Goal: Find specific page/section

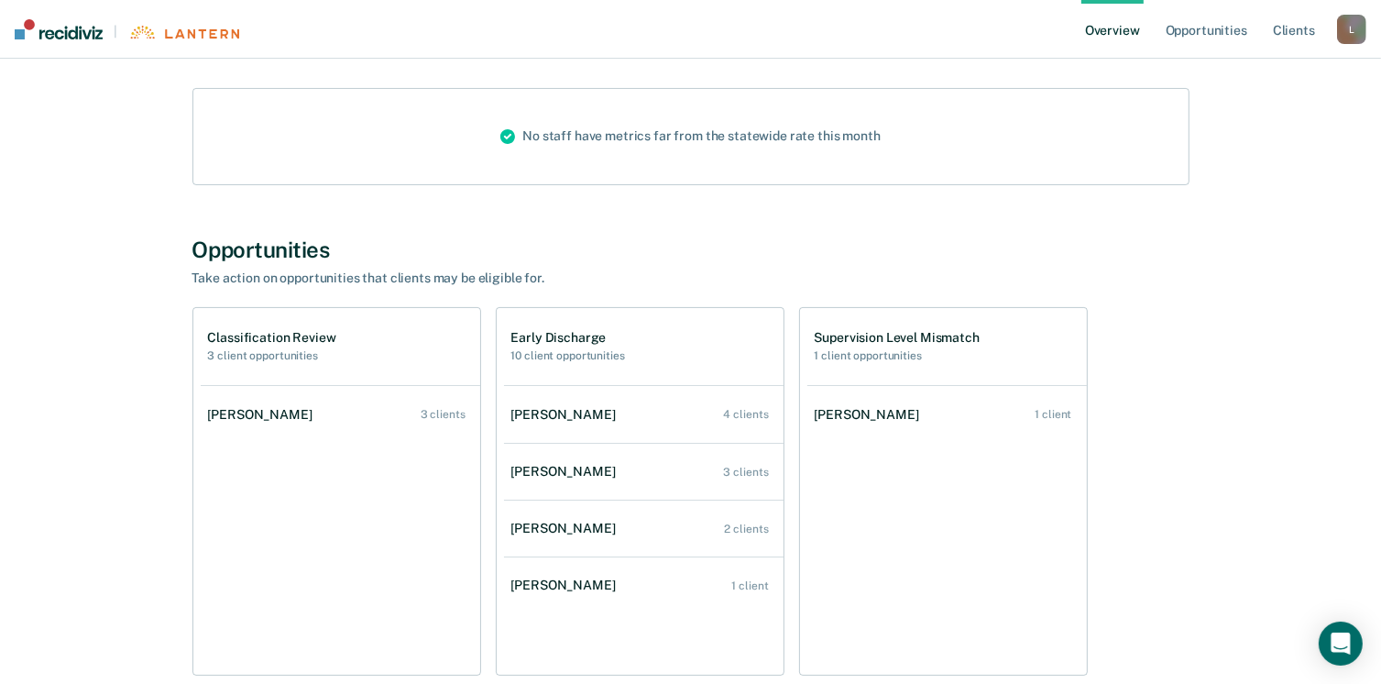
scroll to position [275, 0]
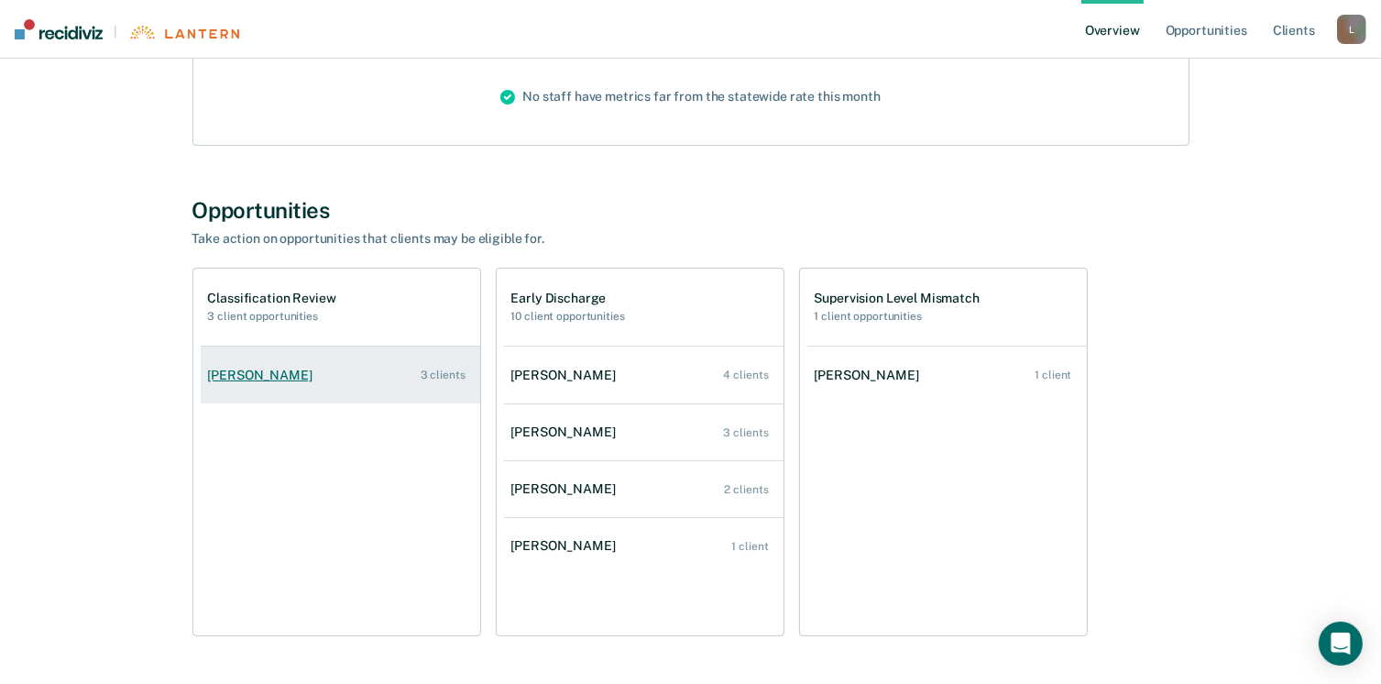
click at [398, 373] on link "[PERSON_NAME] 3 clients" at bounding box center [341, 375] width 280 height 52
